Goal: Task Accomplishment & Management: Manage account settings

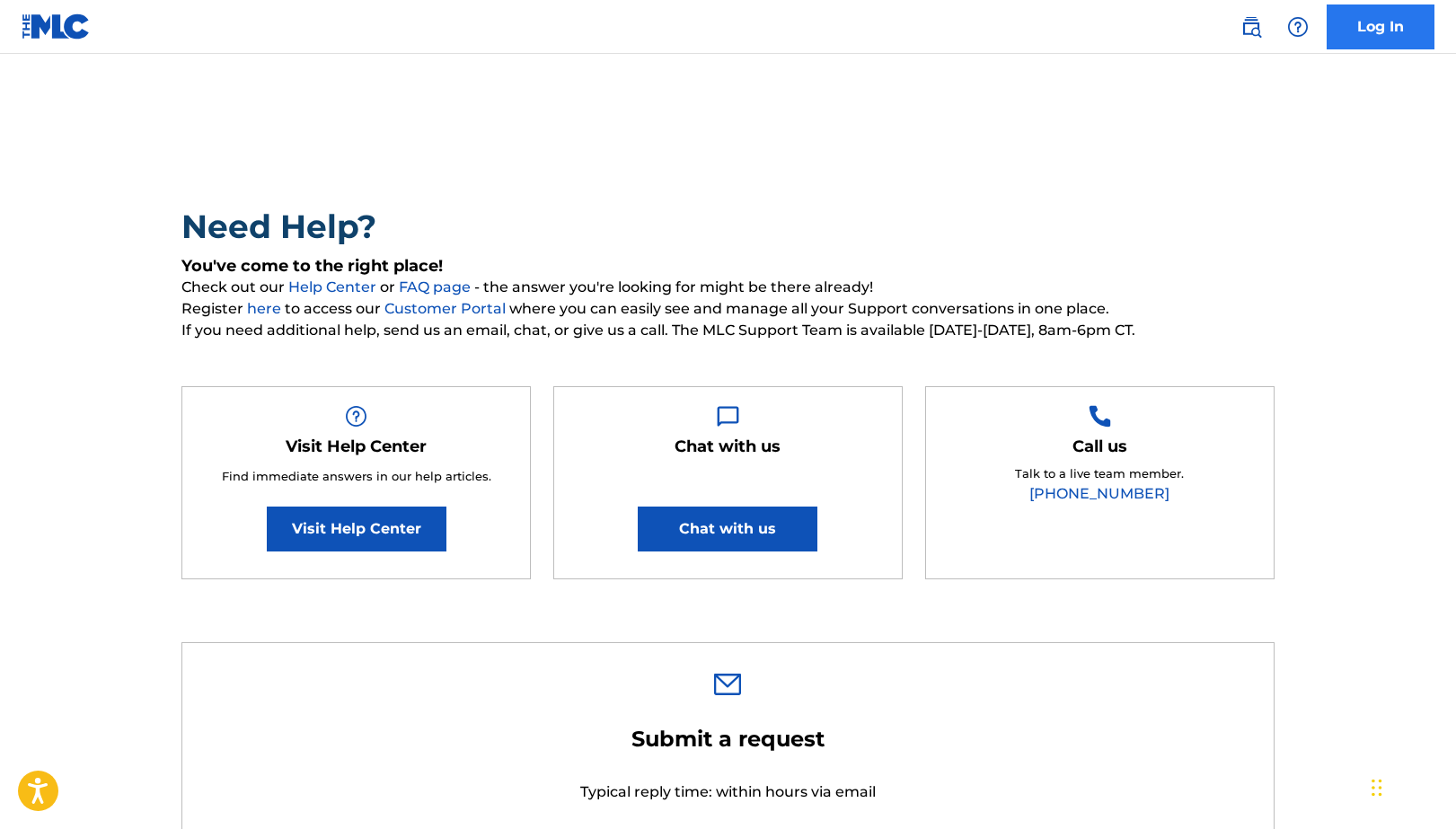
click at [1383, 15] on link "Log In" at bounding box center [1381, 27] width 108 height 45
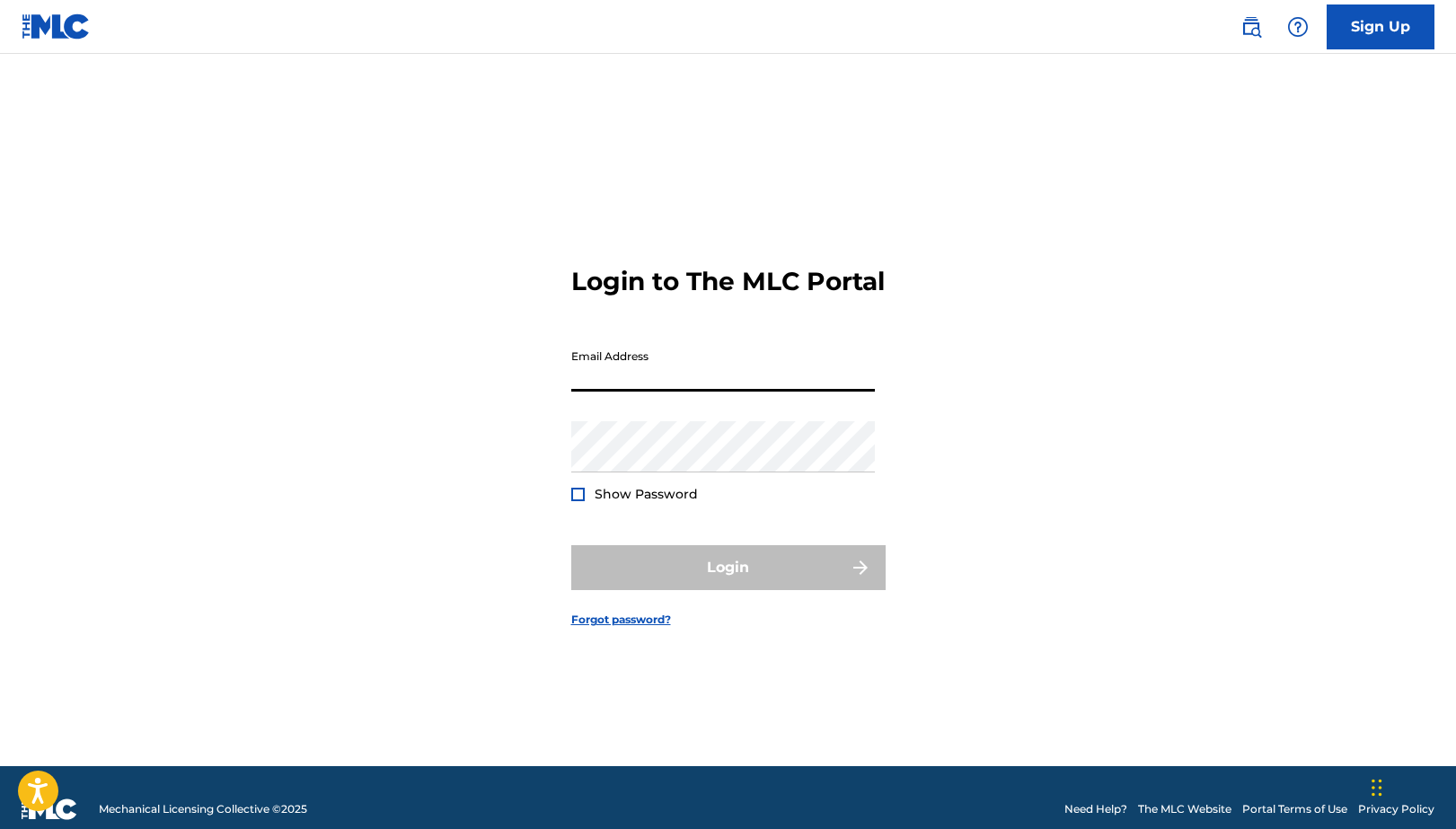
type input "info@lmnecole.com"
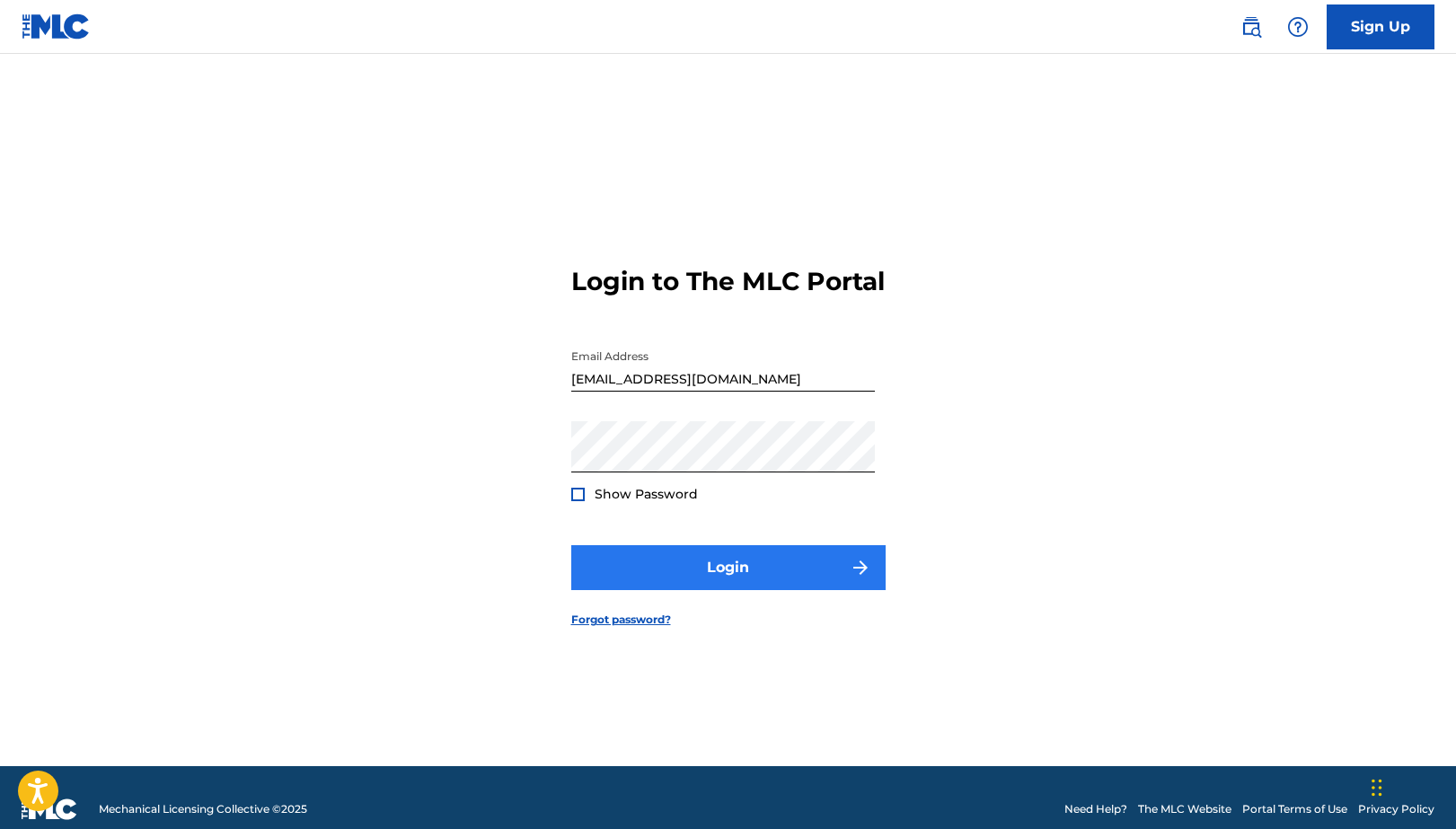
click at [689, 590] on button "Login" at bounding box center [728, 568] width 315 height 45
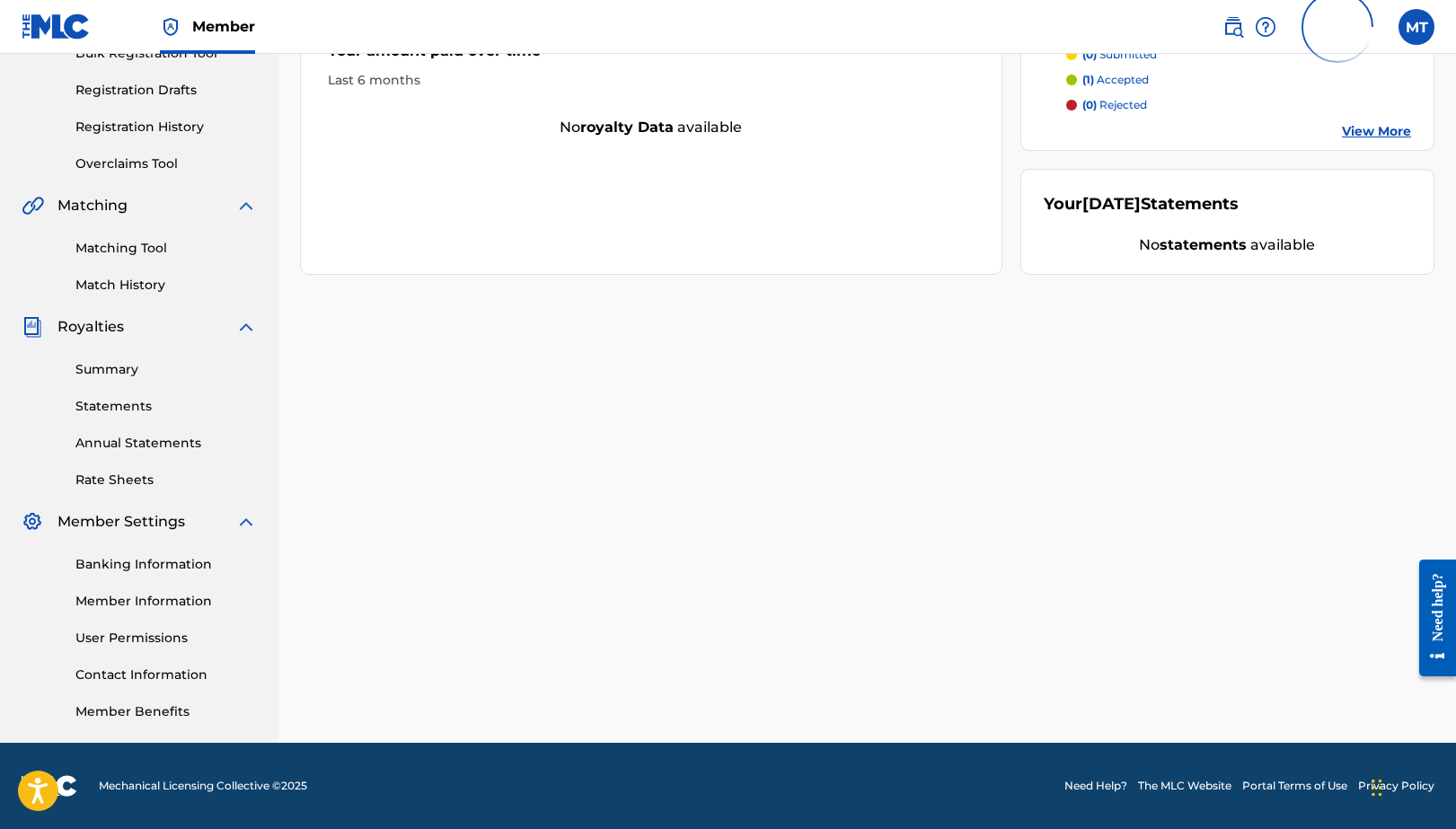
scroll to position [285, 0]
click at [124, 408] on link "Statements" at bounding box center [166, 406] width 181 height 19
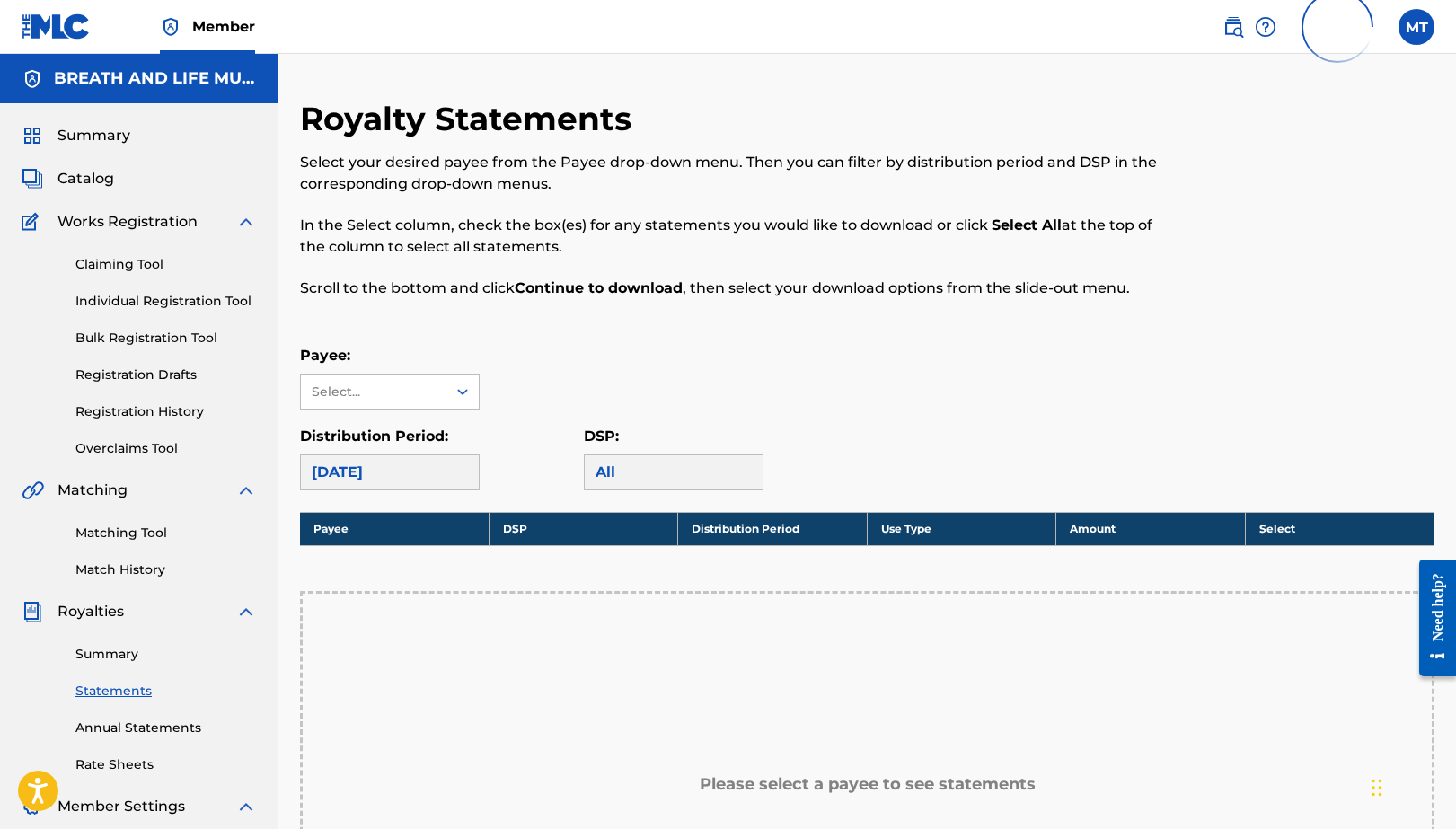
click at [1439, 639] on div "Need help?" at bounding box center [1438, 606] width 24 height 68
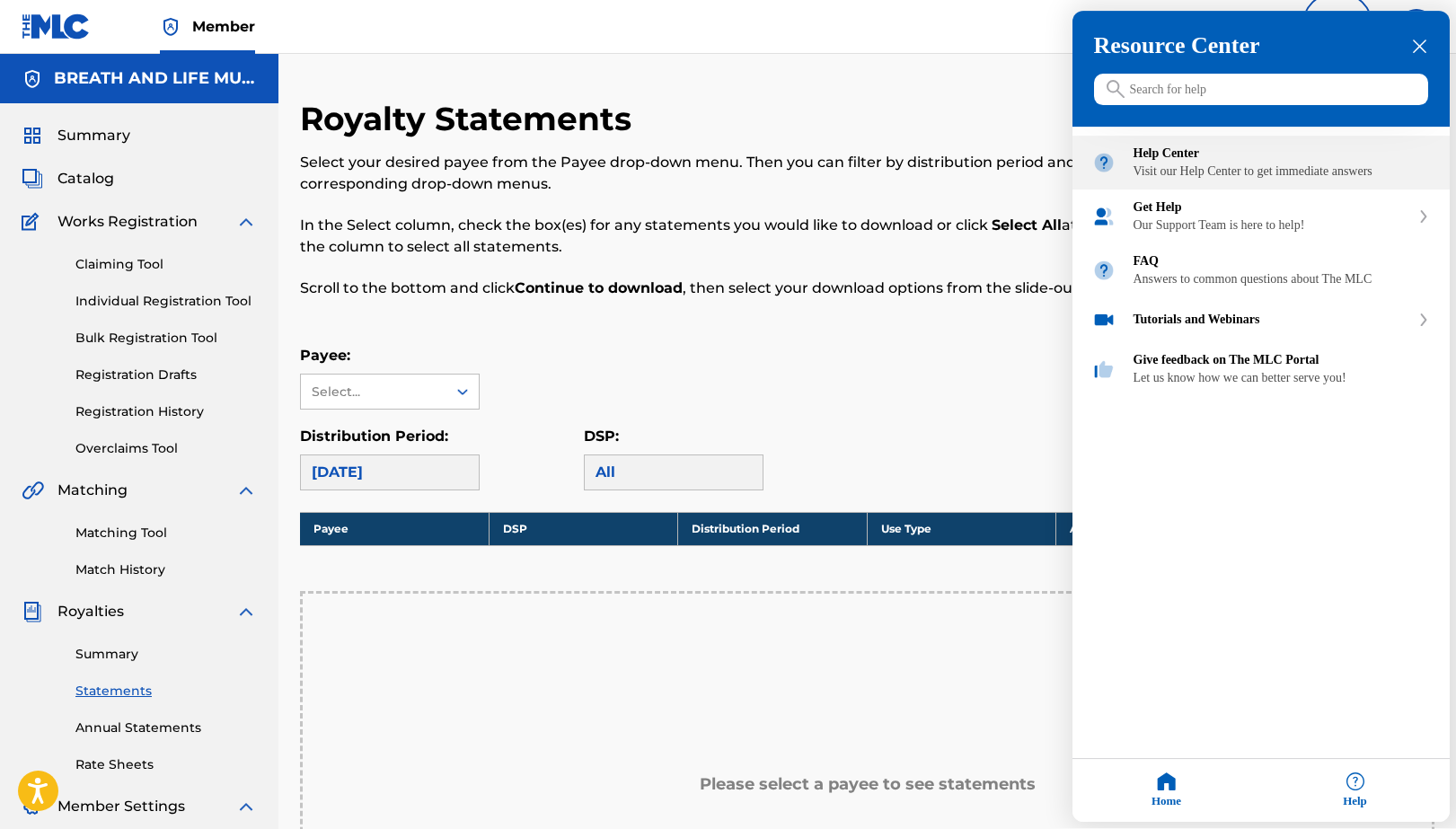
click at [1243, 180] on div "Visit our Help Center to get immediate answers" at bounding box center [1282, 172] width 297 height 15
click at [1425, 44] on icon "close resource center" at bounding box center [1420, 47] width 14 height 14
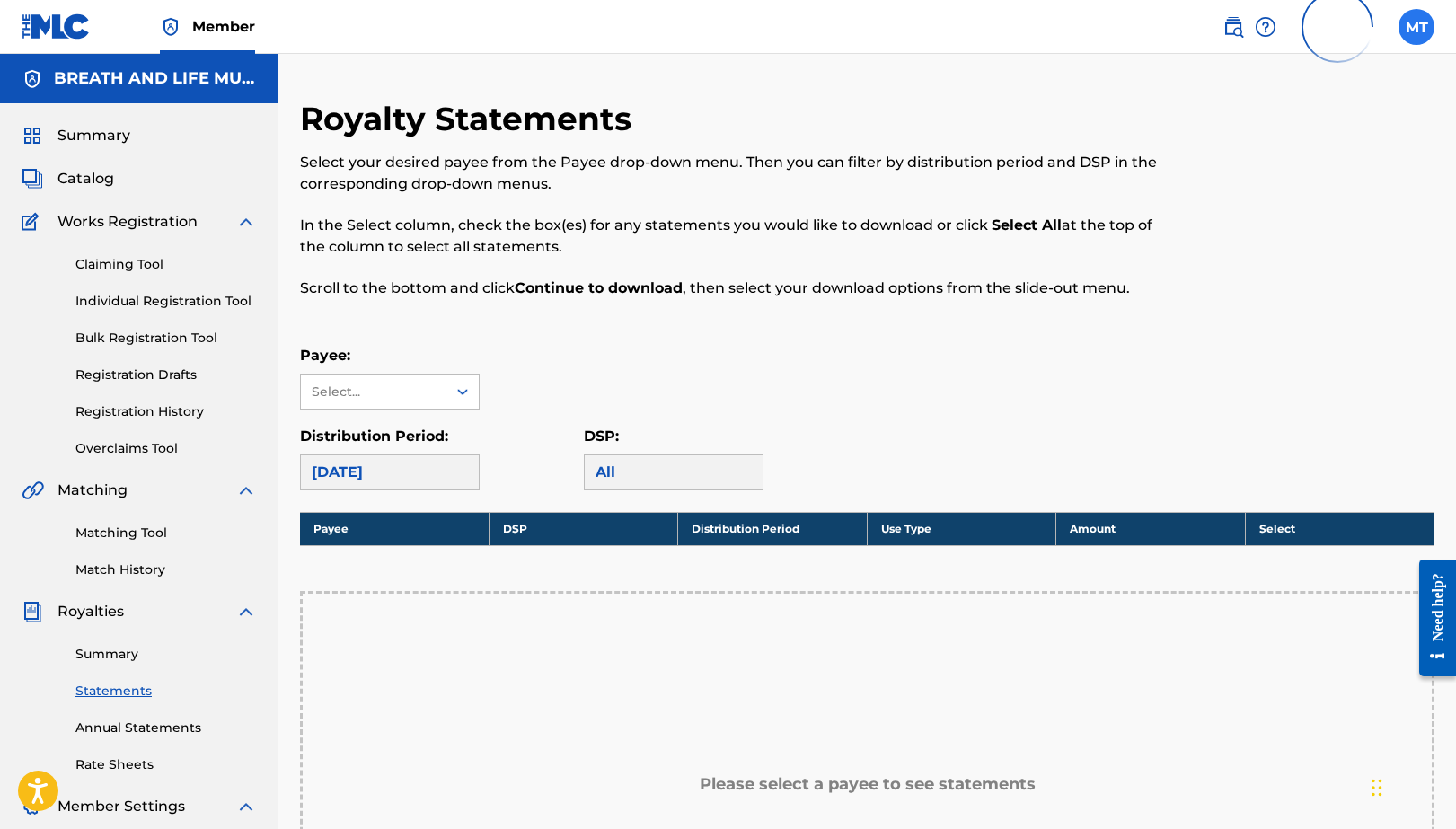
click at [1418, 32] on label at bounding box center [1417, 27] width 36 height 36
click at [1417, 27] on input "MT Melanie Thompson info@lmnecole.com Profile Log out" at bounding box center [1417, 27] width 0 height 0
click at [1241, 353] on p "Log out" at bounding box center [1243, 353] width 43 height 16
click at [1417, 27] on input "MT Melanie Thompson info@lmnecole.com Profile Log out" at bounding box center [1417, 27] width 0 height 0
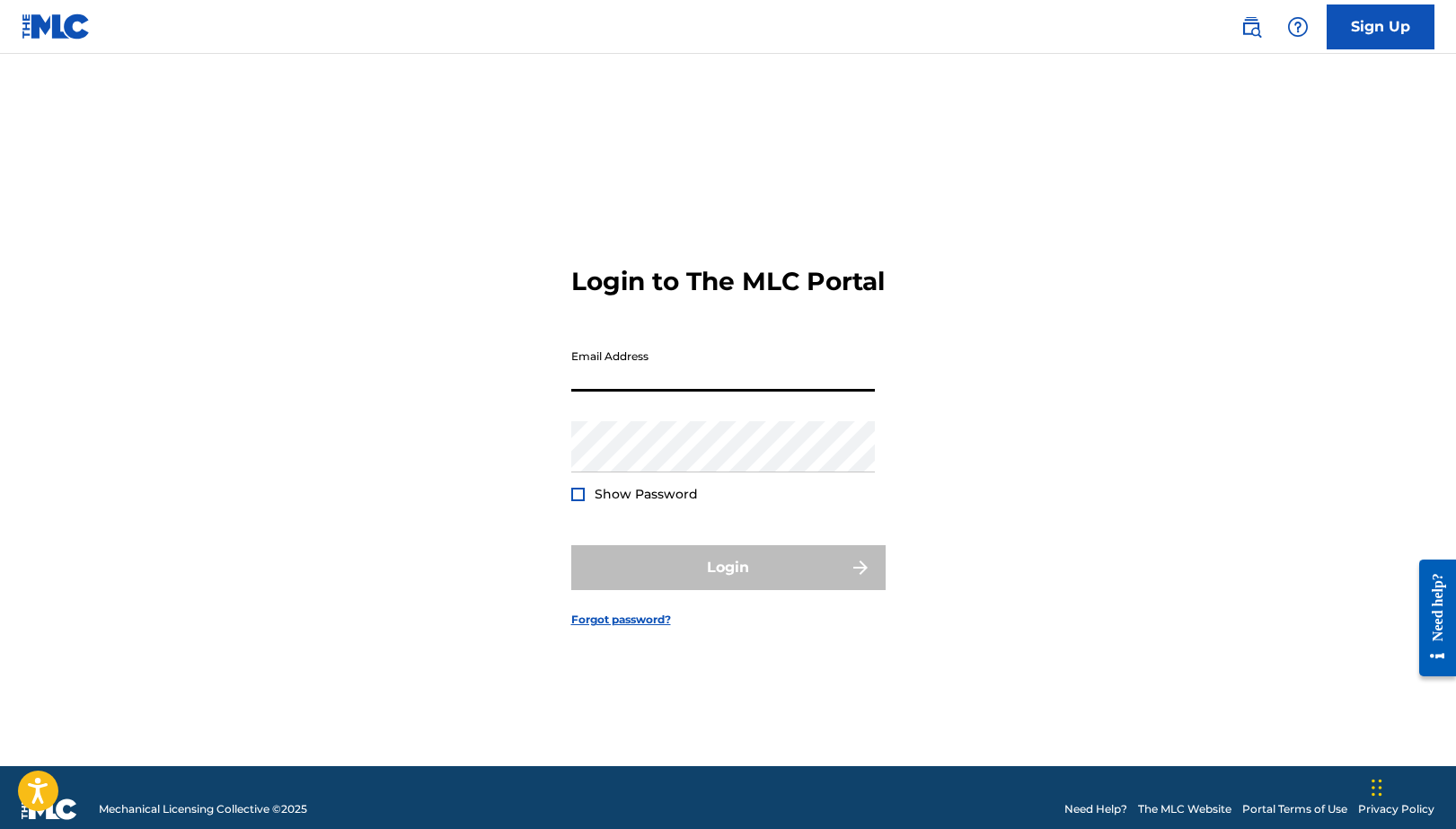
click at [992, 432] on div "Login to The MLC Portal Email Address Password Show Password Login Forgot passw…" at bounding box center [728, 433] width 1258 height 668
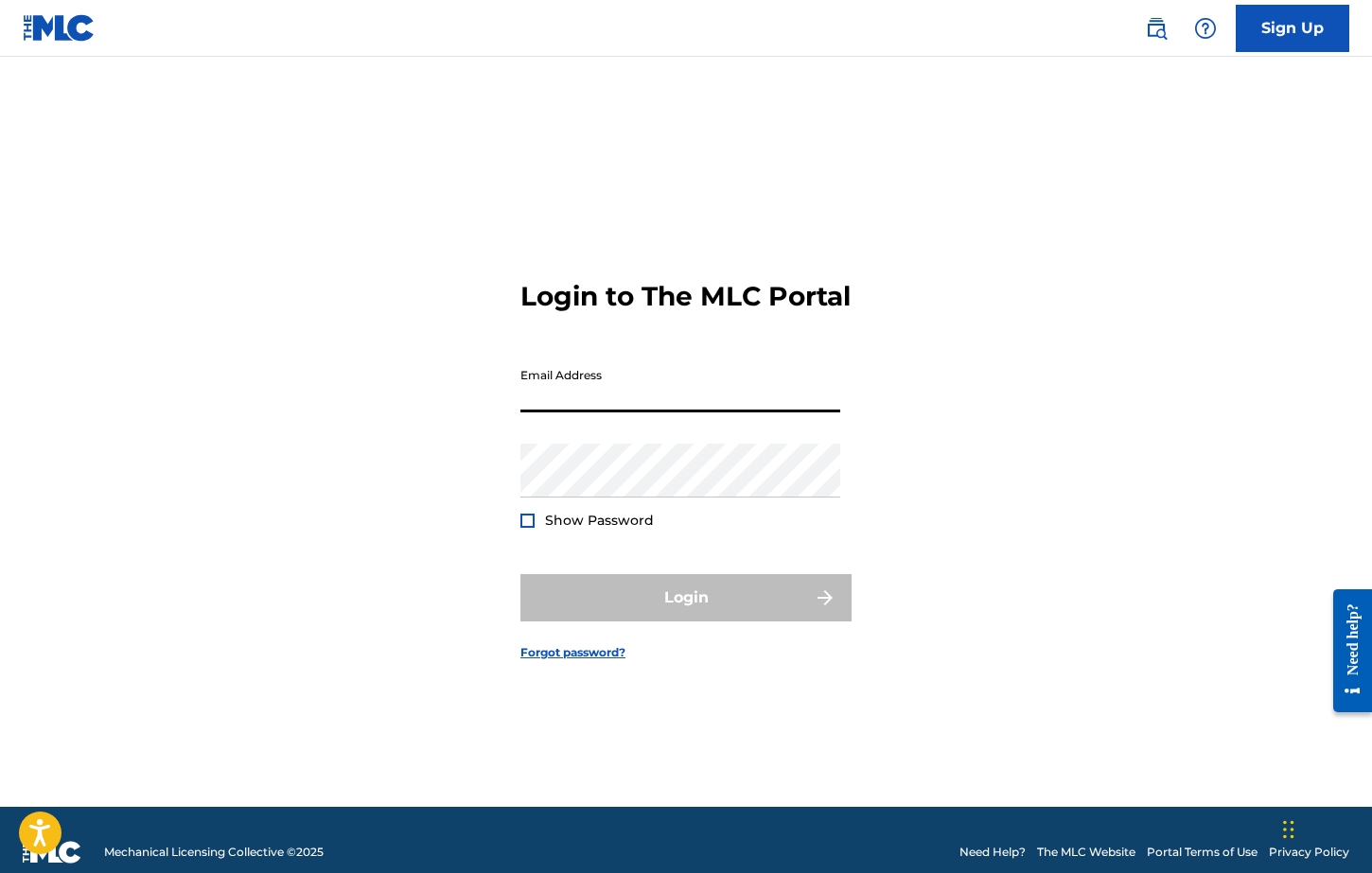
type input "[EMAIL_ADDRESS][DOMAIN_NAME]"
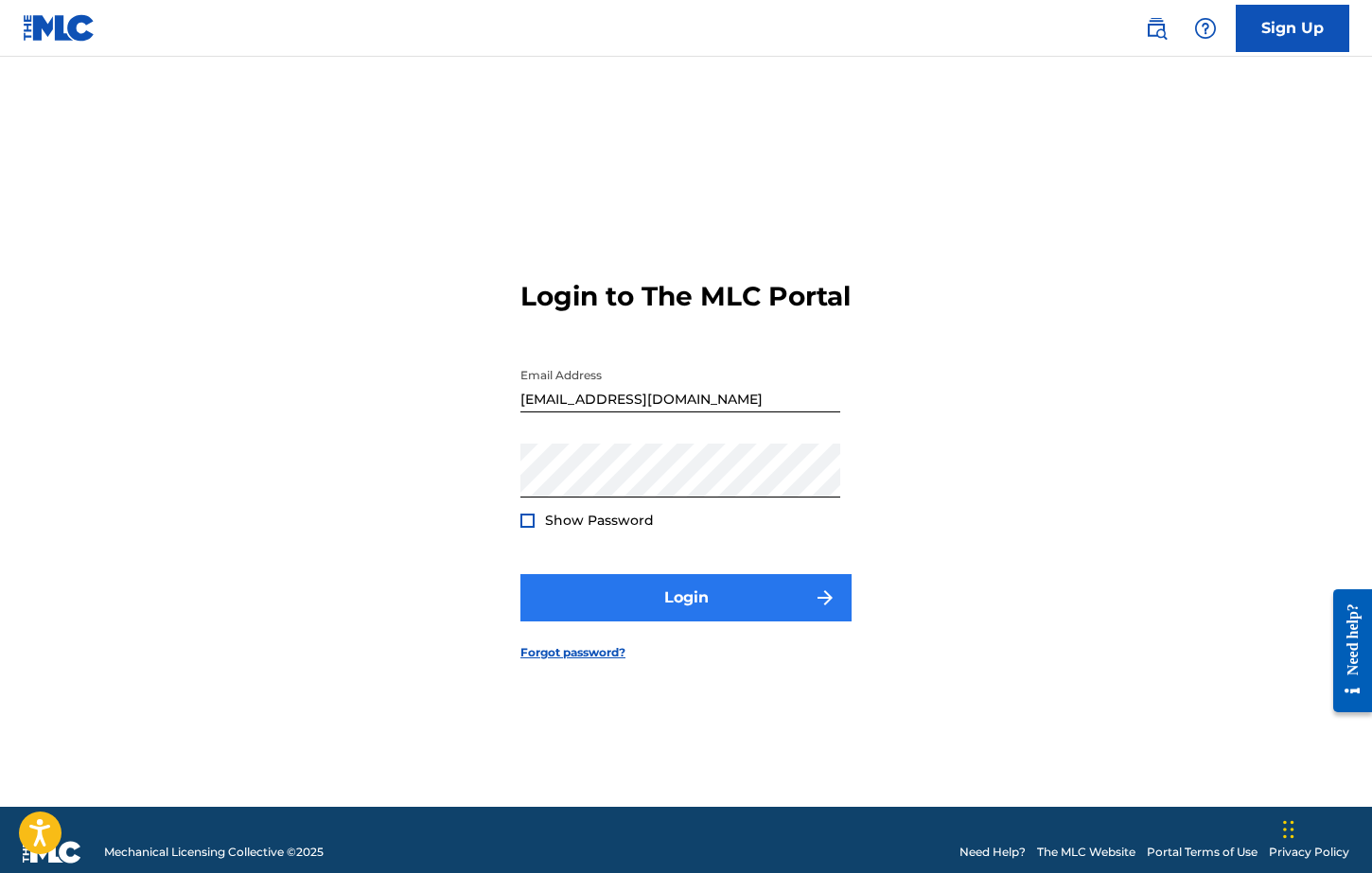
click at [761, 618] on button "Login" at bounding box center [686, 598] width 332 height 48
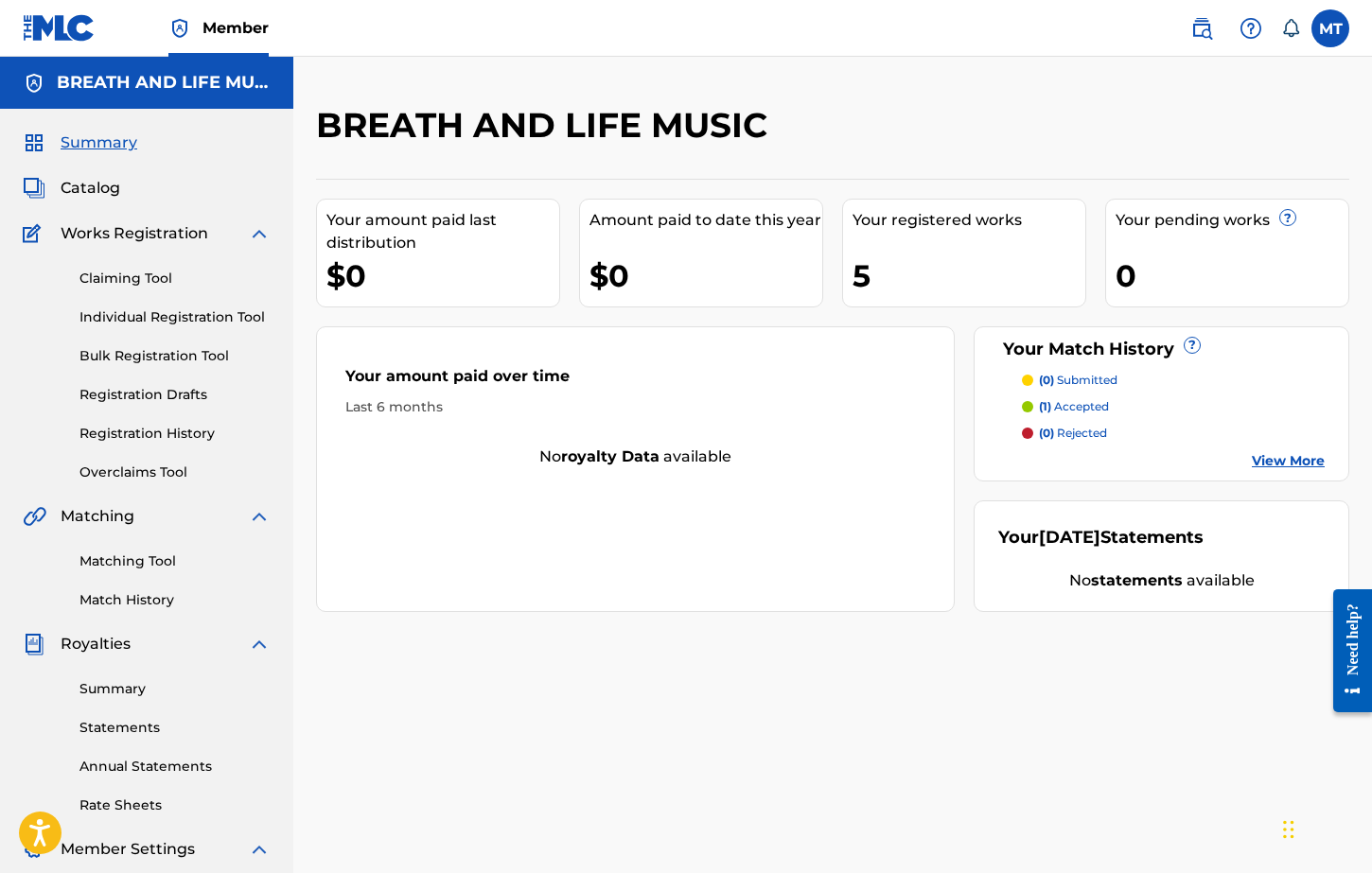
click at [1168, 93] on div "BREATH AND LIFE MUSIC Your amount paid last distribution $0 Amount paid to date…" at bounding box center [832, 569] width 1079 height 1026
click at [1329, 26] on label at bounding box center [1331, 29] width 38 height 38
click at [1331, 29] on input "MT [PERSON_NAME] [EMAIL_ADDRESS][DOMAIN_NAME] Notification Preferences Profile …" at bounding box center [1331, 29] width 0 height 0
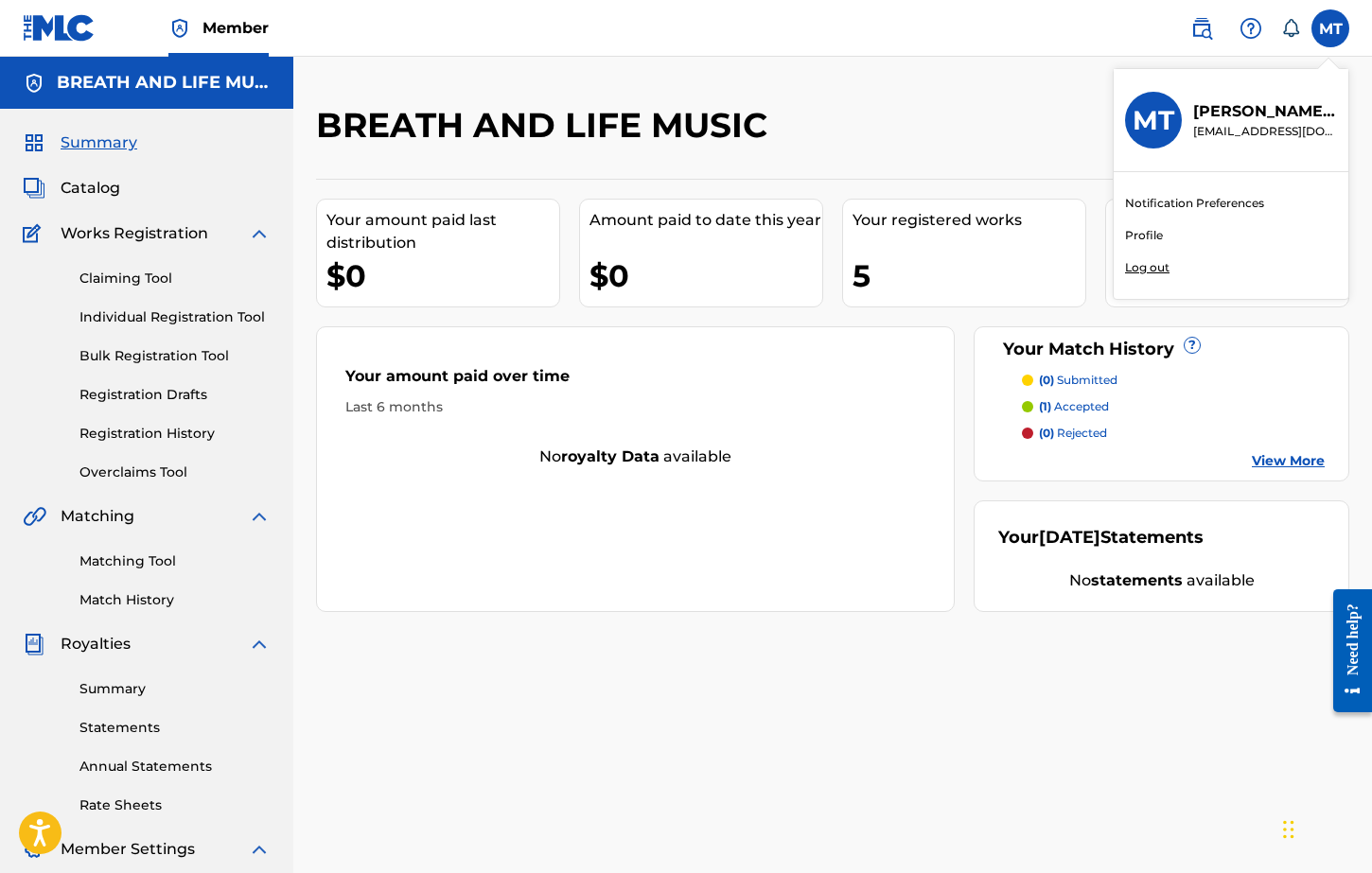
click at [1152, 261] on p "Log out" at bounding box center [1147, 267] width 45 height 17
click at [1331, 29] on input "MT [PERSON_NAME] [EMAIL_ADDRESS][DOMAIN_NAME] Notification Preferences Profile …" at bounding box center [1331, 29] width 0 height 0
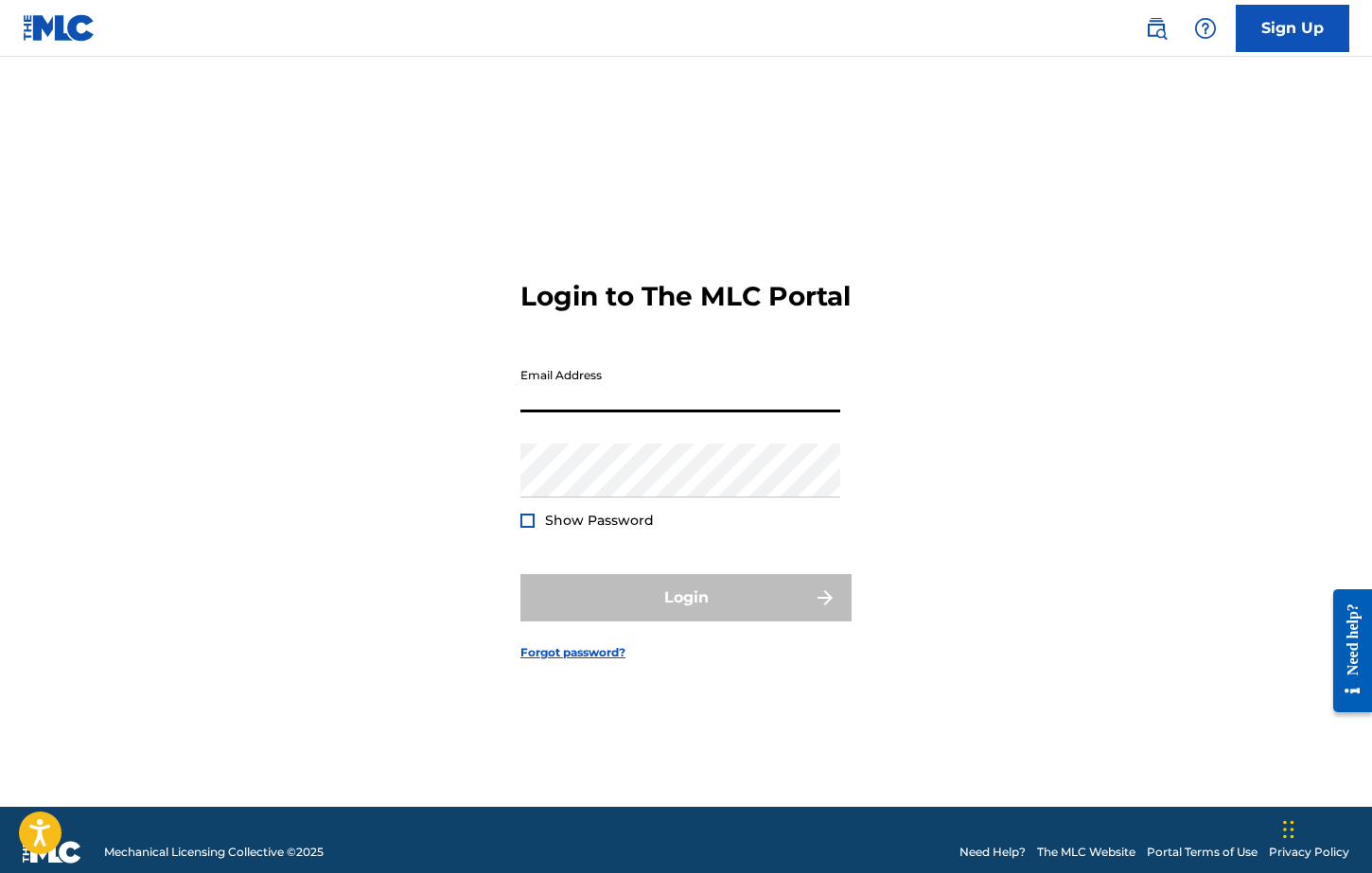
click at [883, 316] on div "Login to The MLC Portal Email Address Password Show Password Login Forgot passw…" at bounding box center [686, 456] width 1325 height 703
